Goal: Task Accomplishment & Management: Use online tool/utility

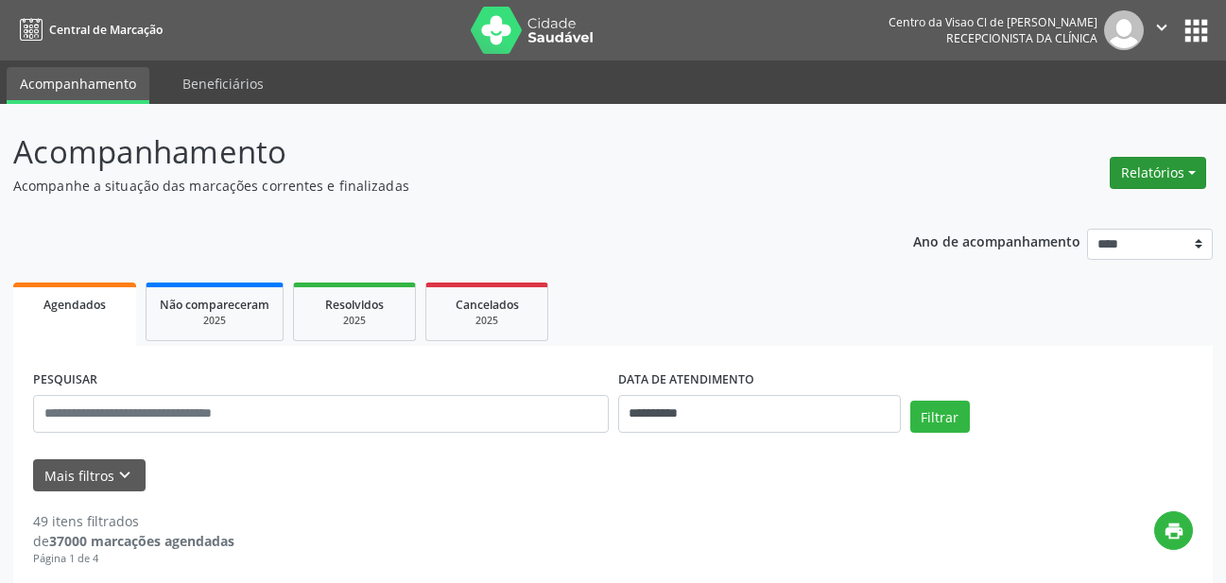
click at [1144, 158] on button "Relatórios" at bounding box center [1158, 173] width 96 height 32
click at [1046, 215] on link "Agendamentos" at bounding box center [1105, 213] width 203 height 26
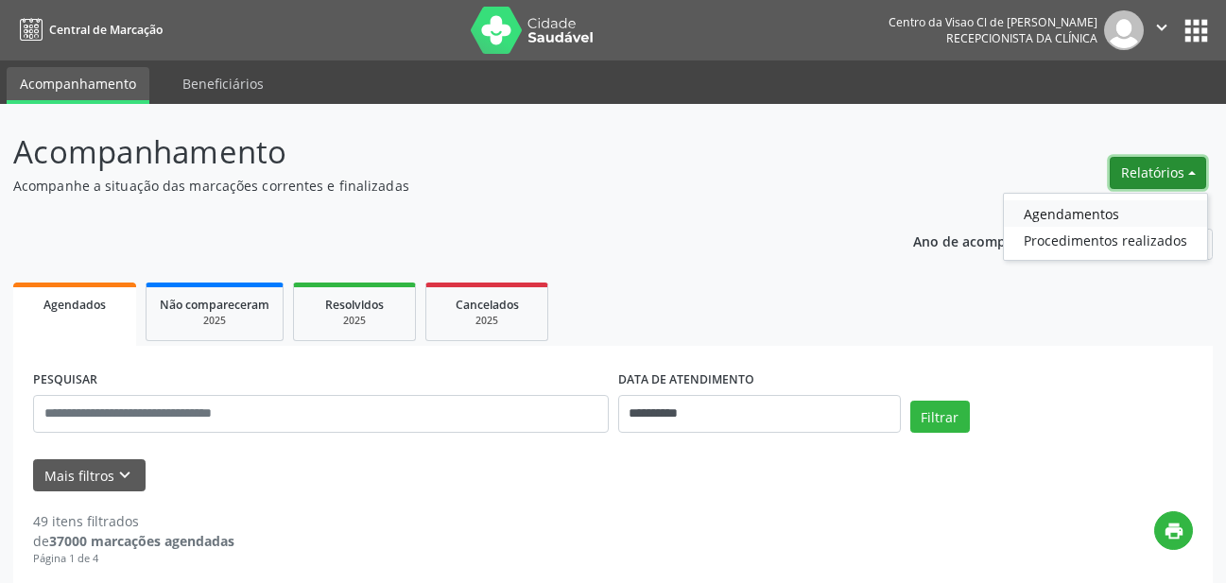
select select "*"
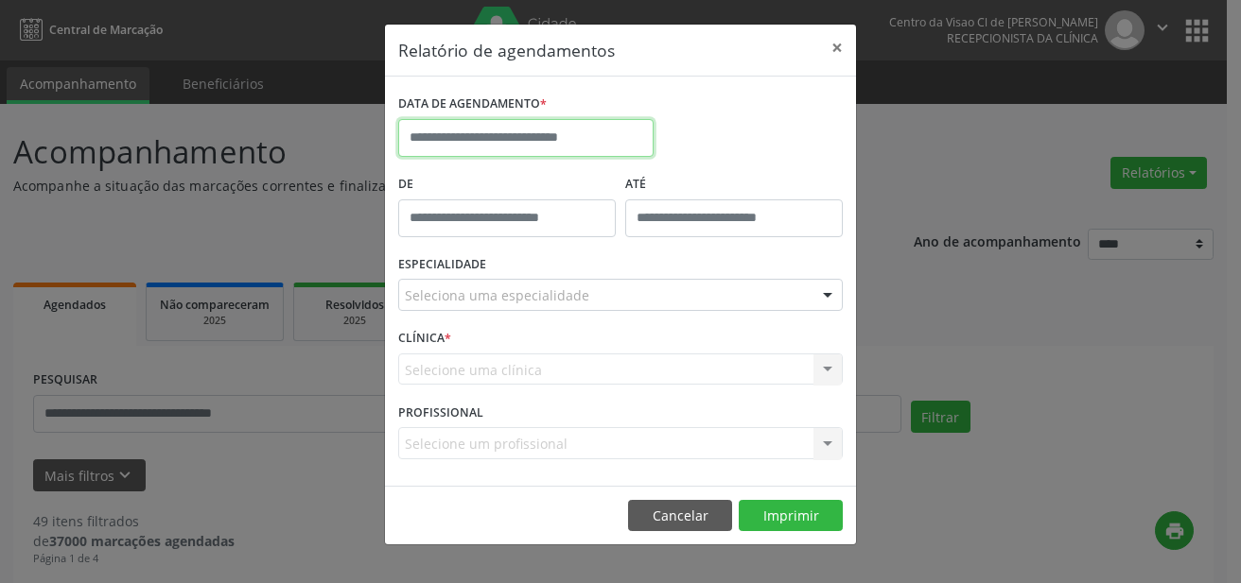
click at [483, 136] on input "text" at bounding box center [525, 138] width 255 height 38
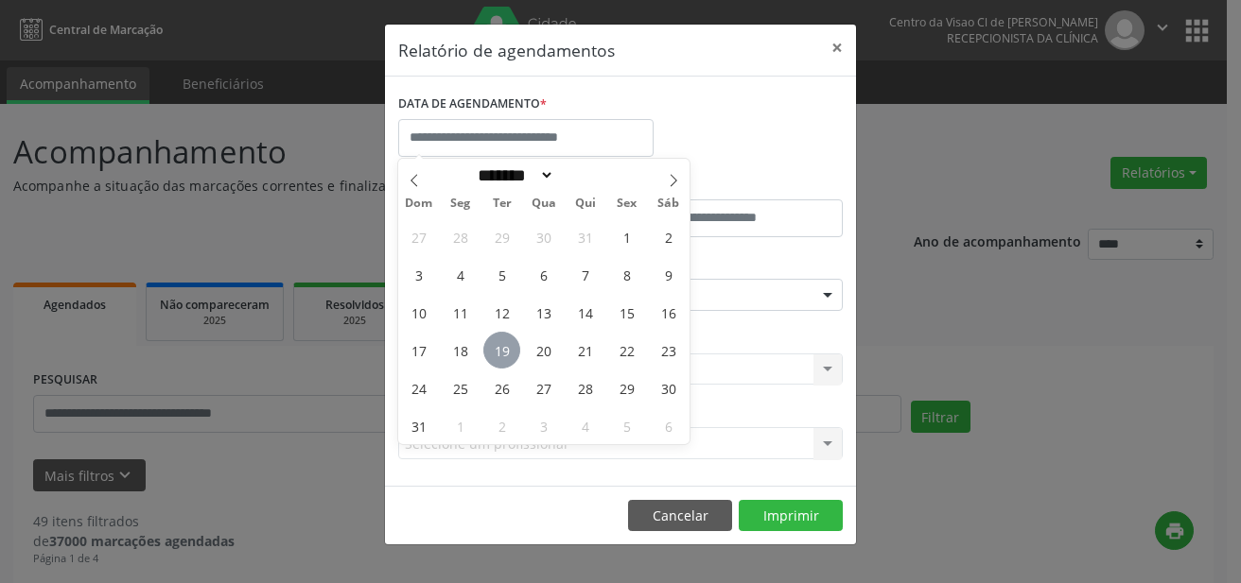
click at [497, 352] on span "19" at bounding box center [501, 350] width 37 height 37
type input "**********"
click at [497, 352] on span "19" at bounding box center [501, 350] width 37 height 37
click at [497, 352] on div "CLÍNICA * Selecione uma clínica Nenhum resultado encontrado para: " " Não há ne…" at bounding box center [620, 361] width 454 height 74
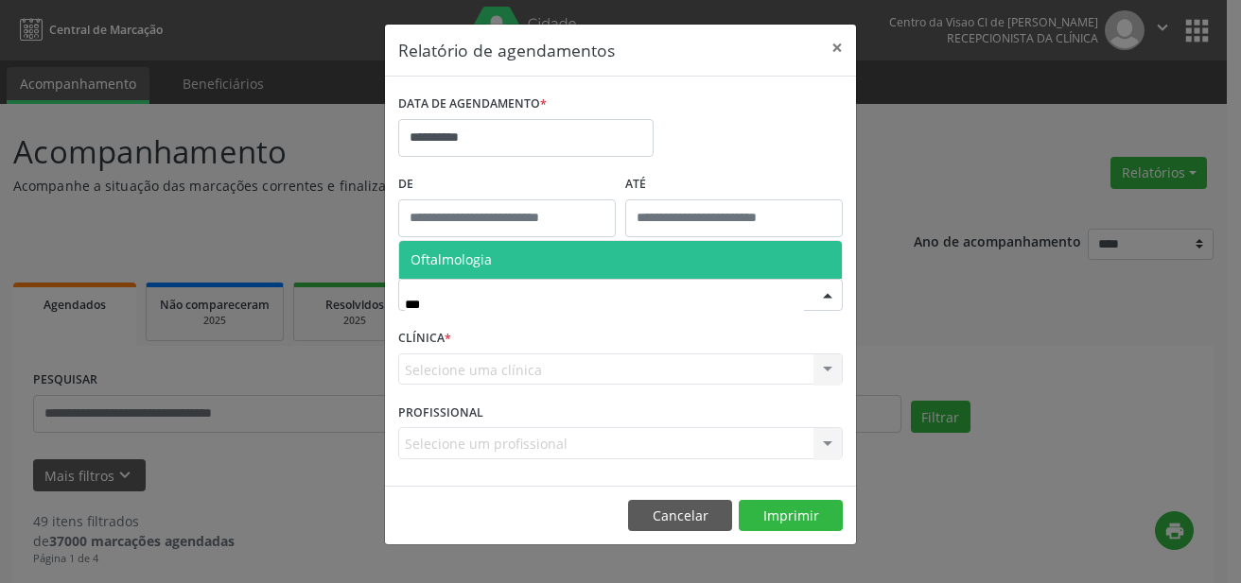
type input "****"
click at [446, 260] on span "Oftalmologia" at bounding box center [450, 260] width 81 height 18
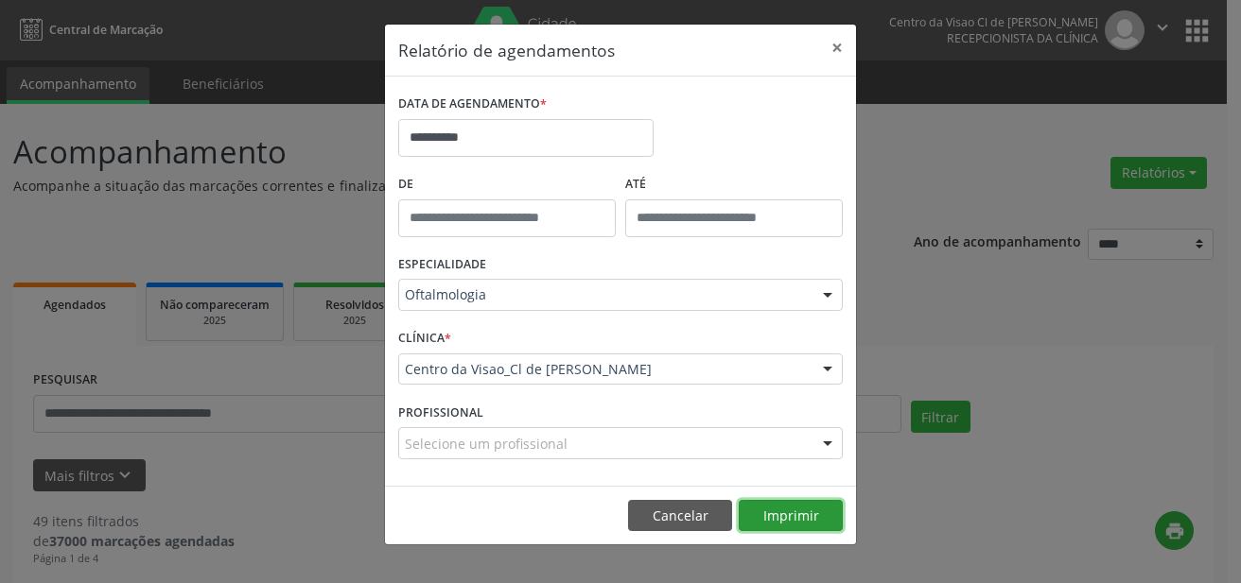
click at [782, 513] on button "Imprimir" at bounding box center [791, 516] width 104 height 32
